Goal: Task Accomplishment & Management: Manage account settings

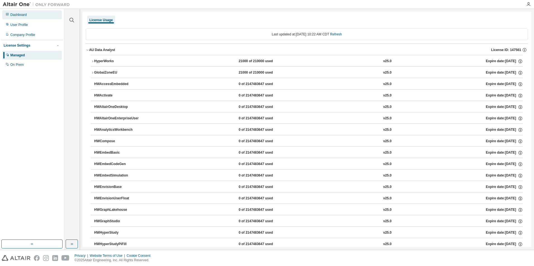
click at [18, 14] on div "Dashboard" at bounding box center [18, 15] width 16 height 4
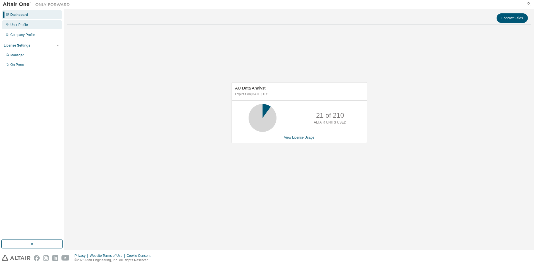
click at [22, 22] on div "User Profile" at bounding box center [31, 24] width 59 height 9
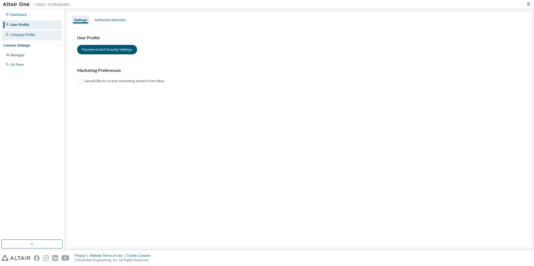
click at [22, 35] on div "Company Profile" at bounding box center [22, 35] width 25 height 4
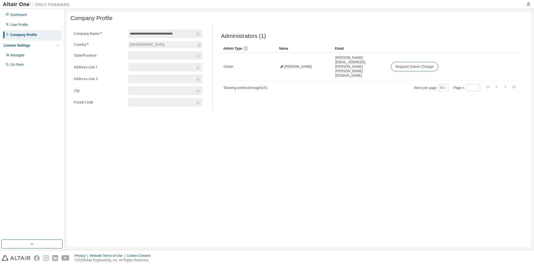
click at [137, 44] on div "[GEOGRAPHIC_DATA]" at bounding box center [147, 45] width 37 height 6
click at [147, 46] on div "[GEOGRAPHIC_DATA]" at bounding box center [165, 44] width 74 height 7
drag, startPoint x: 200, startPoint y: 46, endPoint x: 206, endPoint y: 48, distance: 6.2
click at [200, 45] on icon at bounding box center [199, 45] width 3 height 4
click at [286, 97] on div "Administrators (1) Clear Load Save Save As Field Operator Value Select filter S…" at bounding box center [370, 68] width 312 height 84
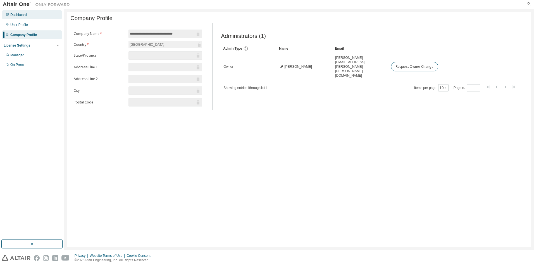
click at [26, 17] on div "Dashboard" at bounding box center [31, 14] width 59 height 9
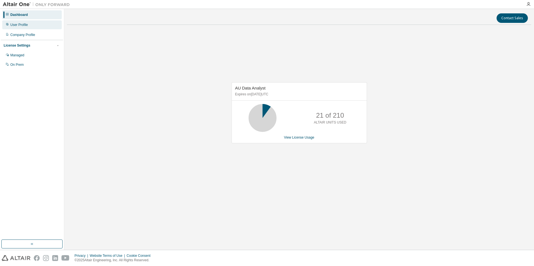
click at [26, 26] on div "User Profile" at bounding box center [19, 25] width 18 height 4
